Goal: Information Seeking & Learning: Learn about a topic

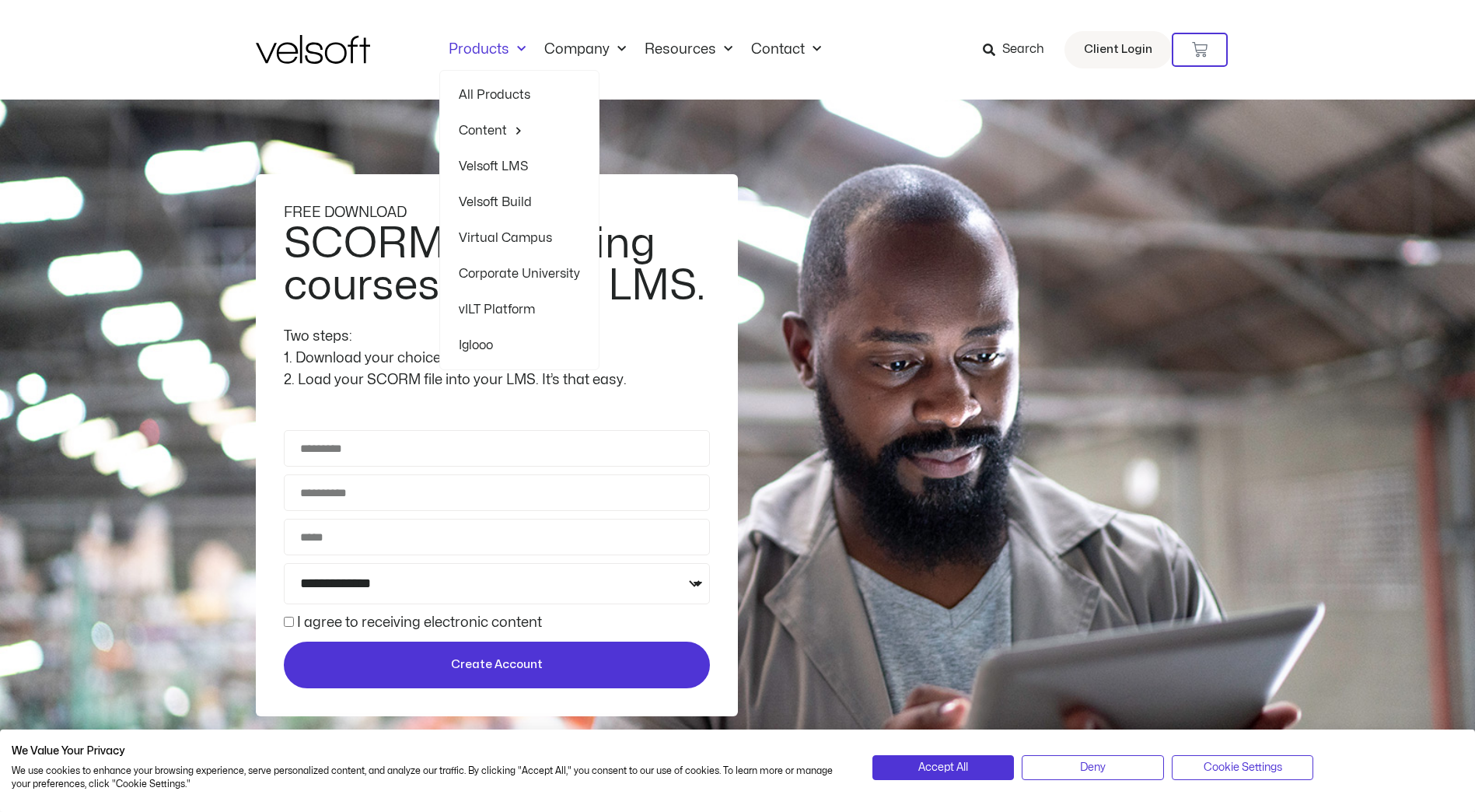
click at [488, 50] on link "Products" at bounding box center [487, 49] width 95 height 17
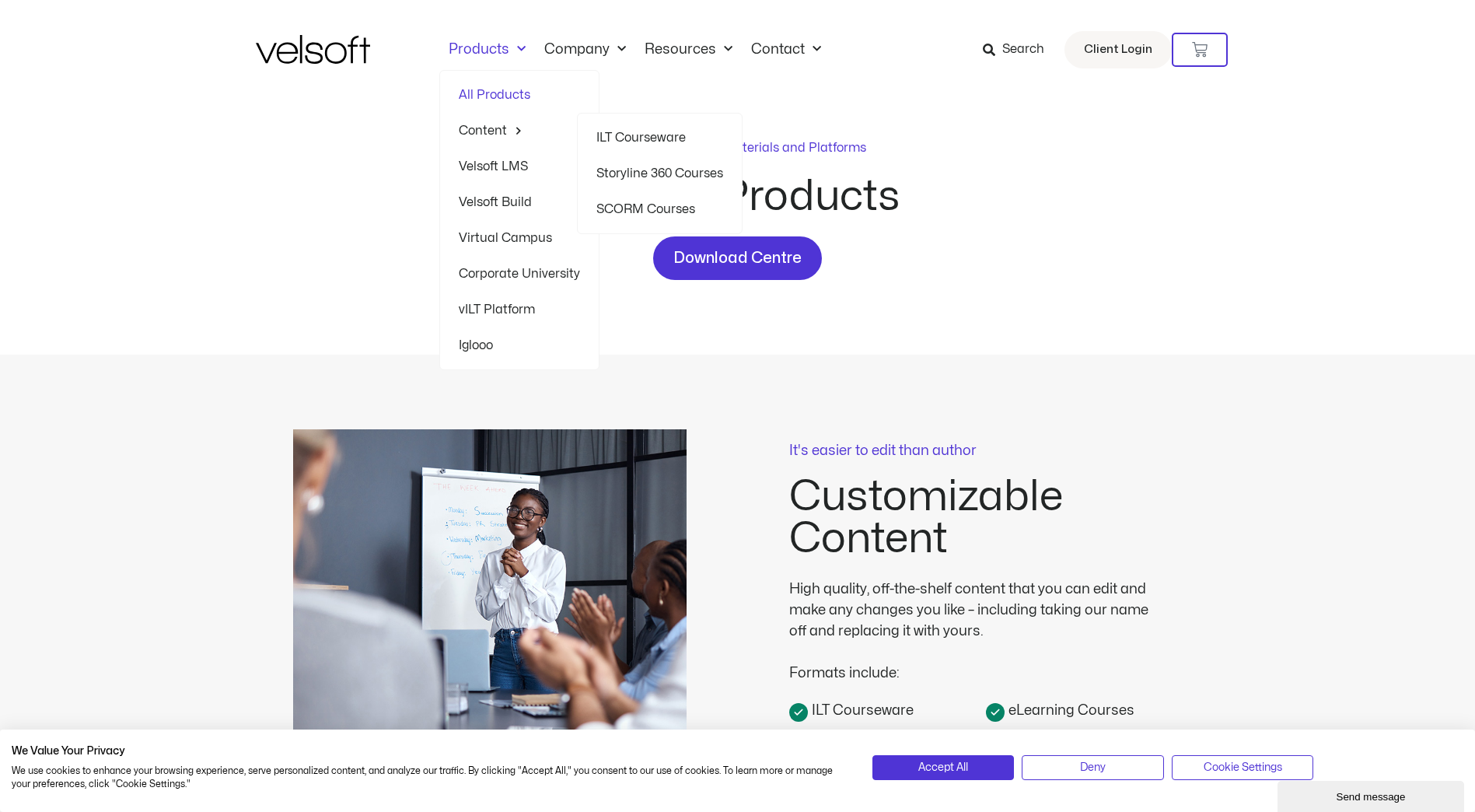
click at [649, 212] on link "SCORM Courses" at bounding box center [660, 209] width 127 height 36
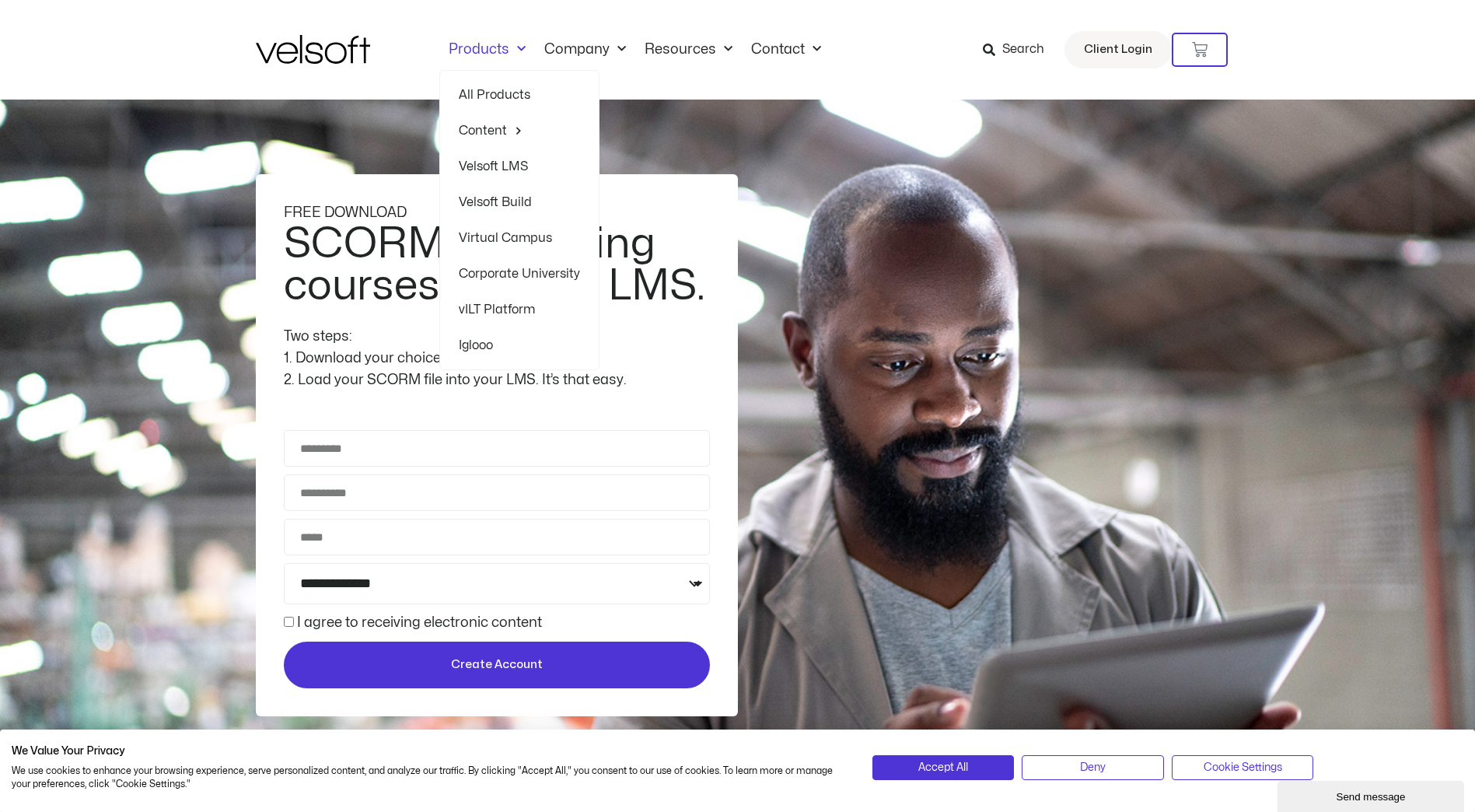
click at [502, 97] on link "All Products" at bounding box center [520, 94] width 121 height 36
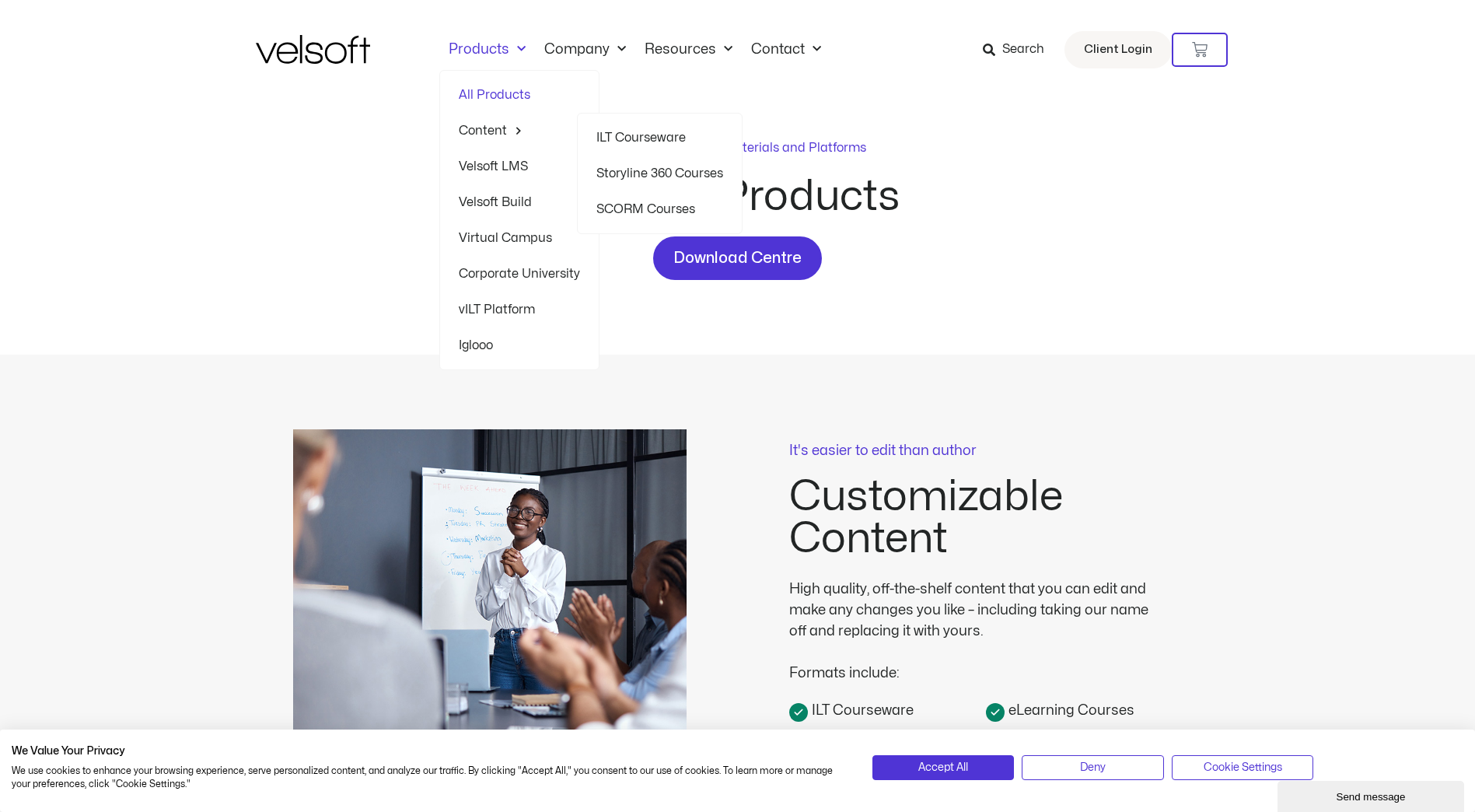
click at [498, 129] on link "Content" at bounding box center [520, 130] width 121 height 36
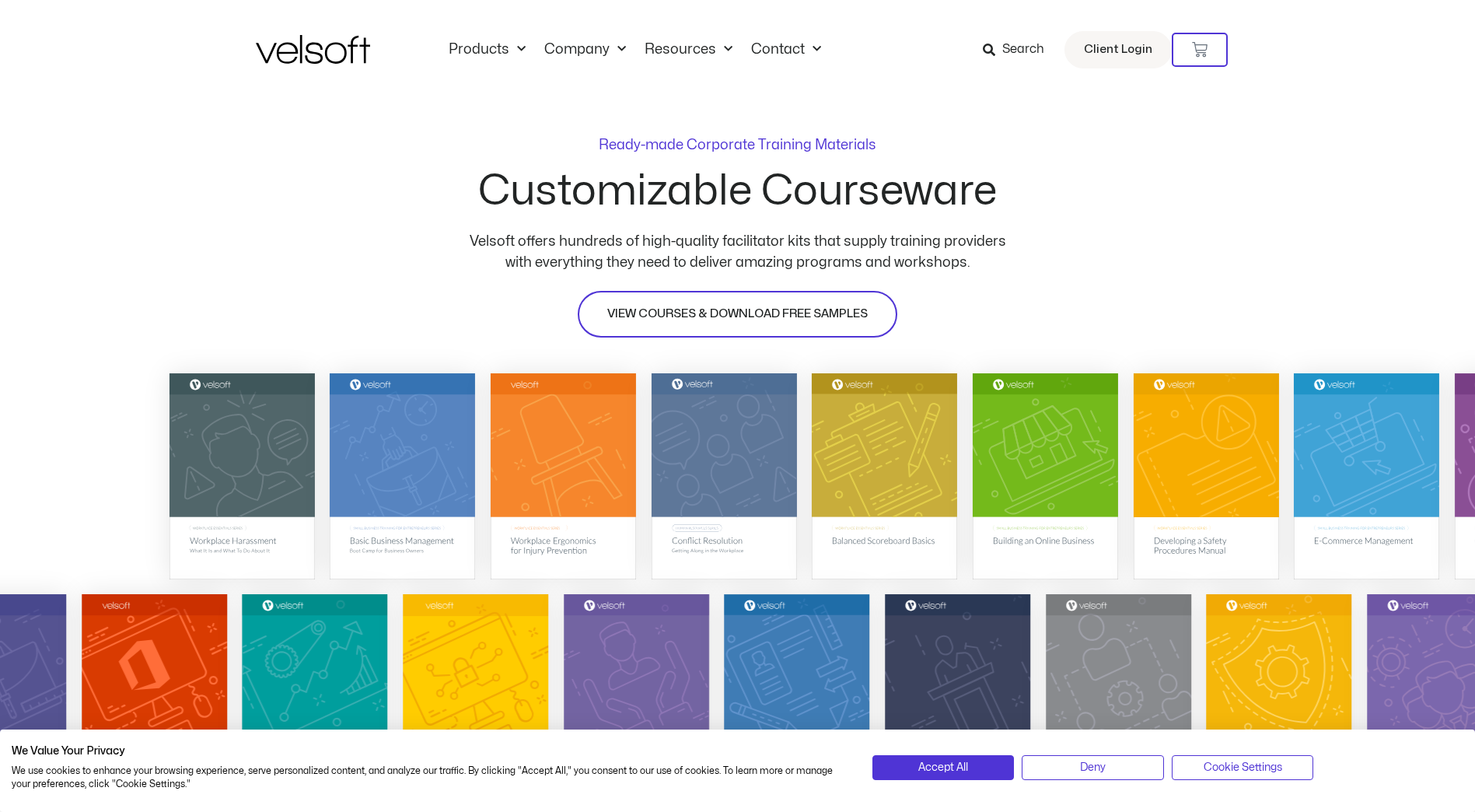
click at [768, 314] on span "VIEW COURSES & DOWNLOAD FREE SAMPLES" at bounding box center [738, 314] width 260 height 19
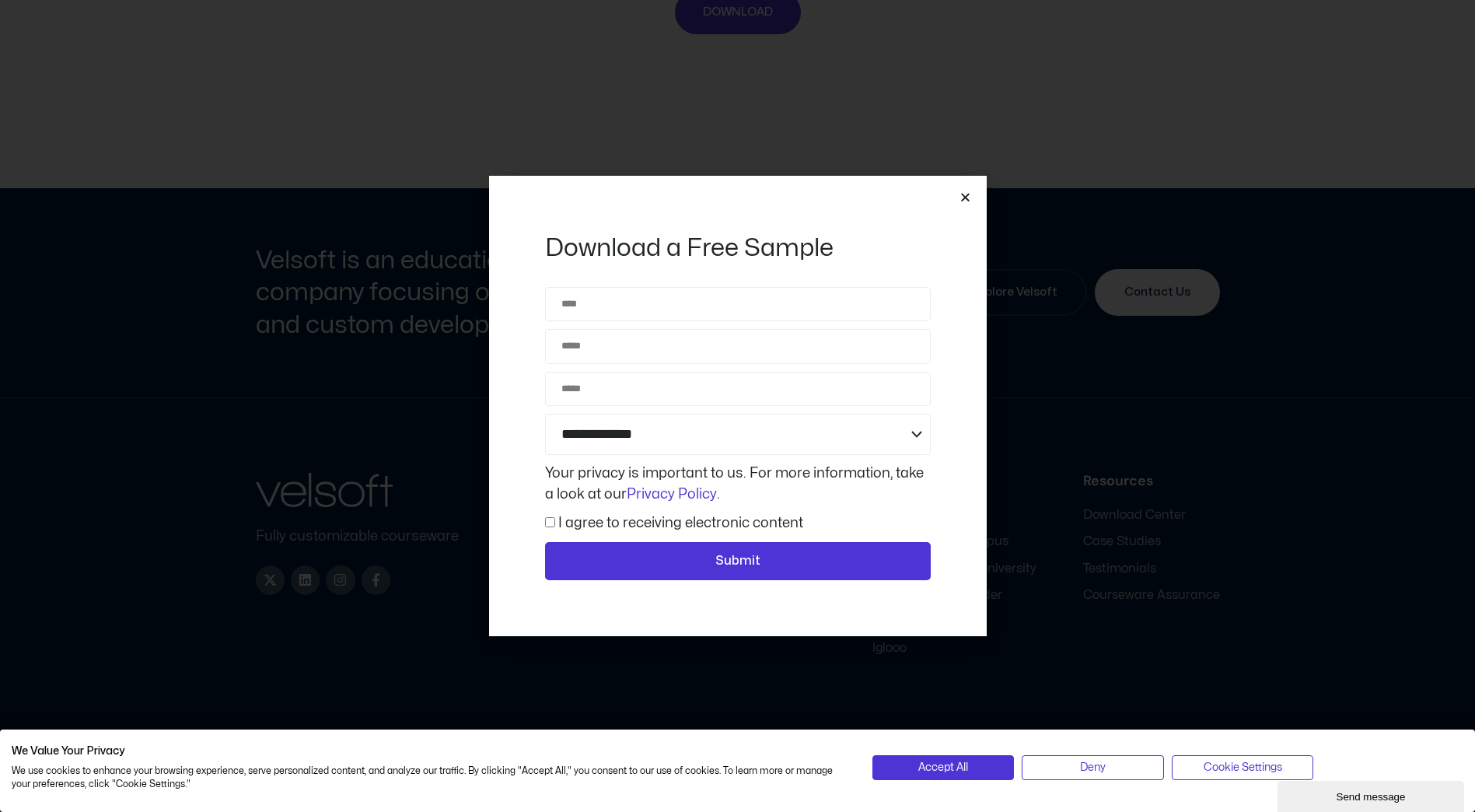
click at [962, 191] on icon "Close" at bounding box center [965, 197] width 12 height 12
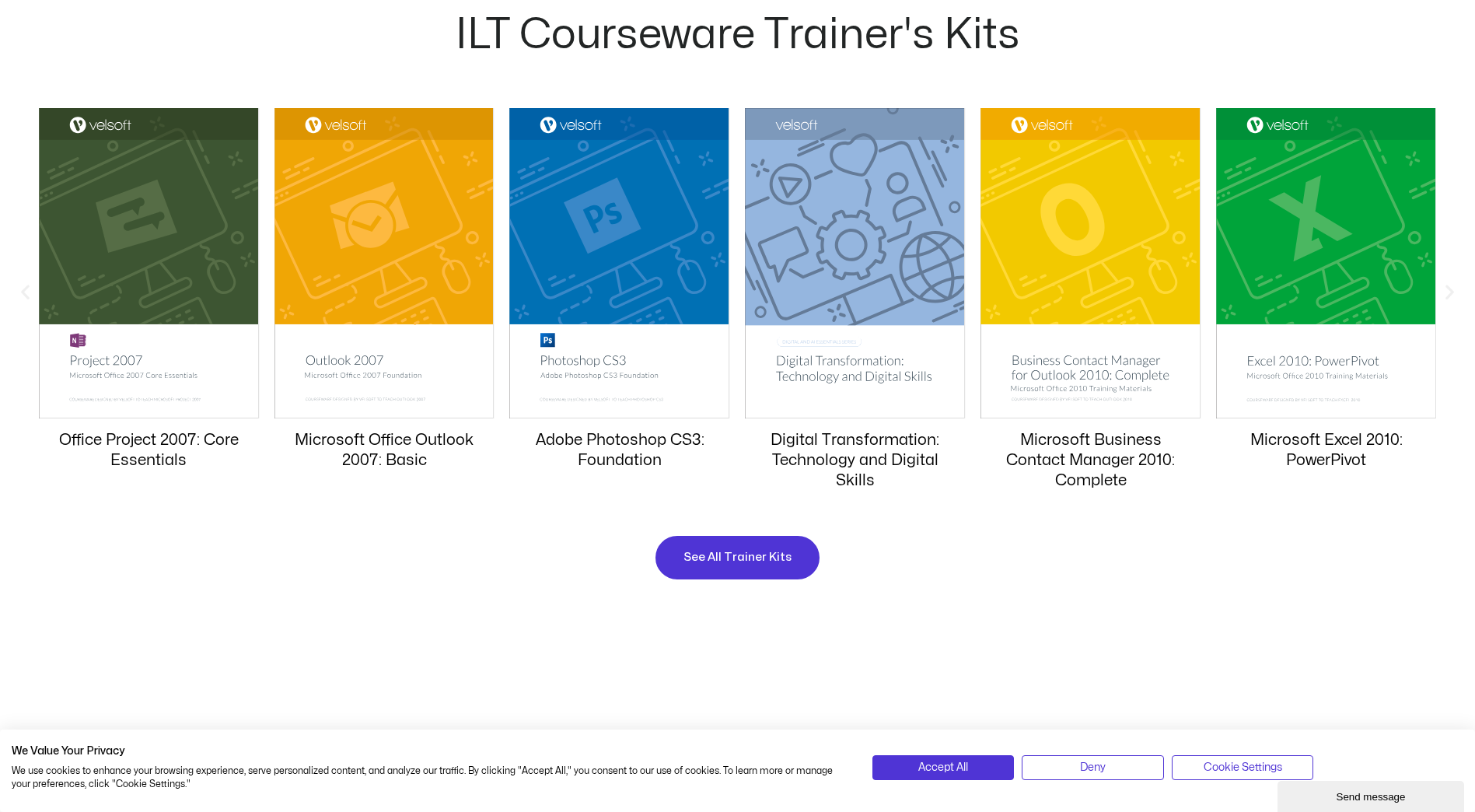
scroll to position [1487, 0]
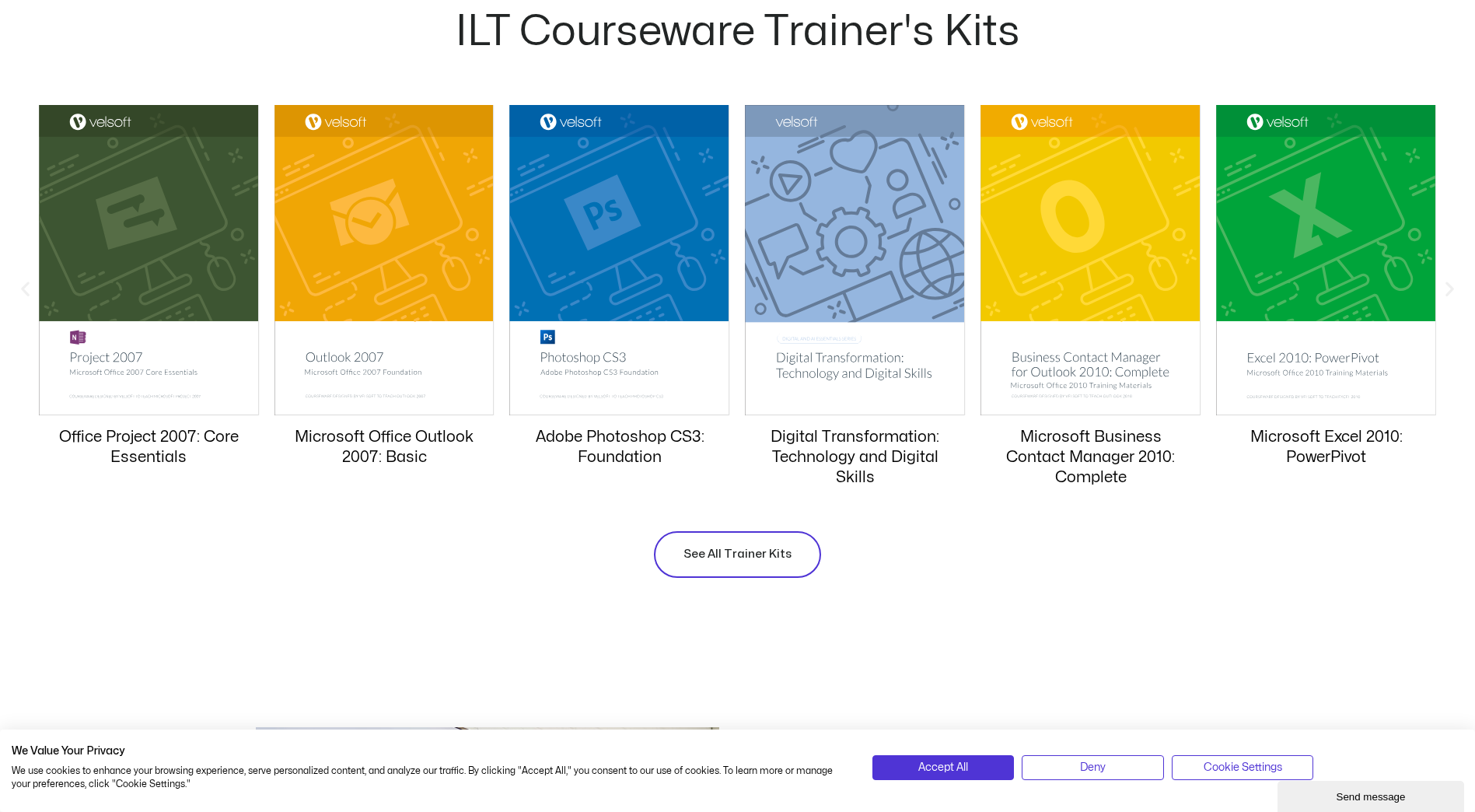
click at [716, 562] on span "See All Trainer Kits" at bounding box center [738, 554] width 108 height 19
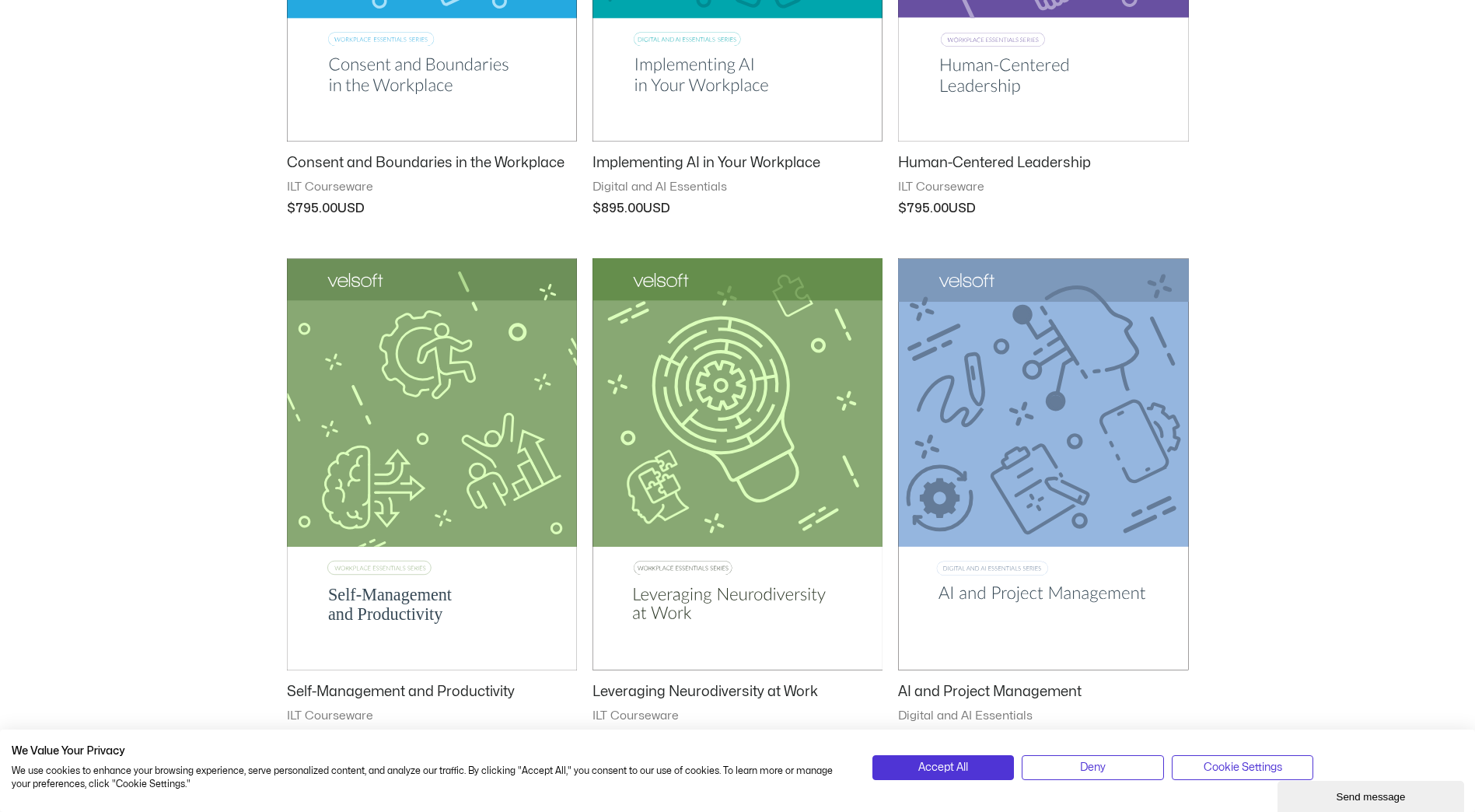
scroll to position [327, 0]
